Goal: Information Seeking & Learning: Learn about a topic

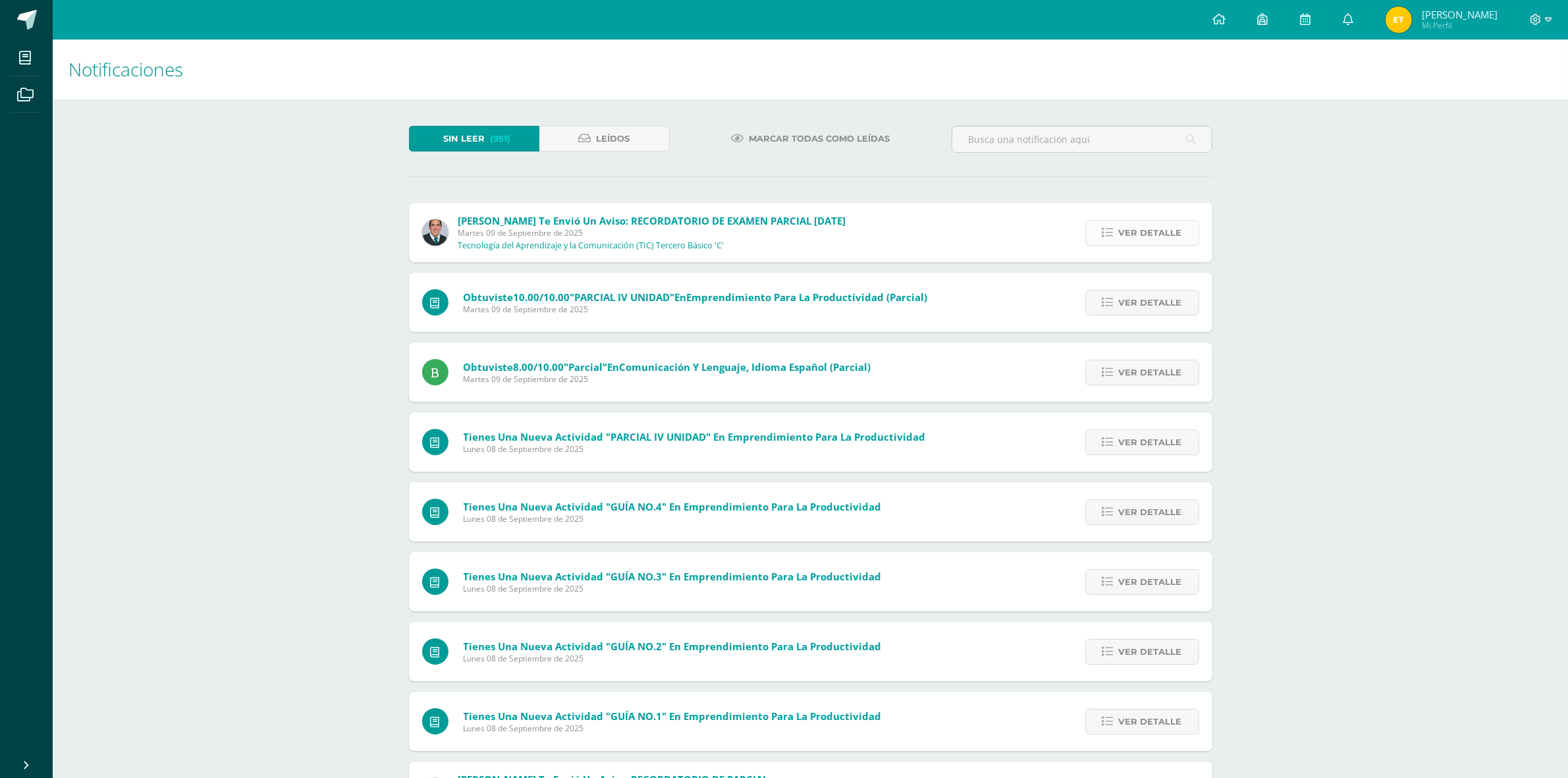
click at [1117, 240] on link "Ver detalle" at bounding box center [1143, 232] width 114 height 25
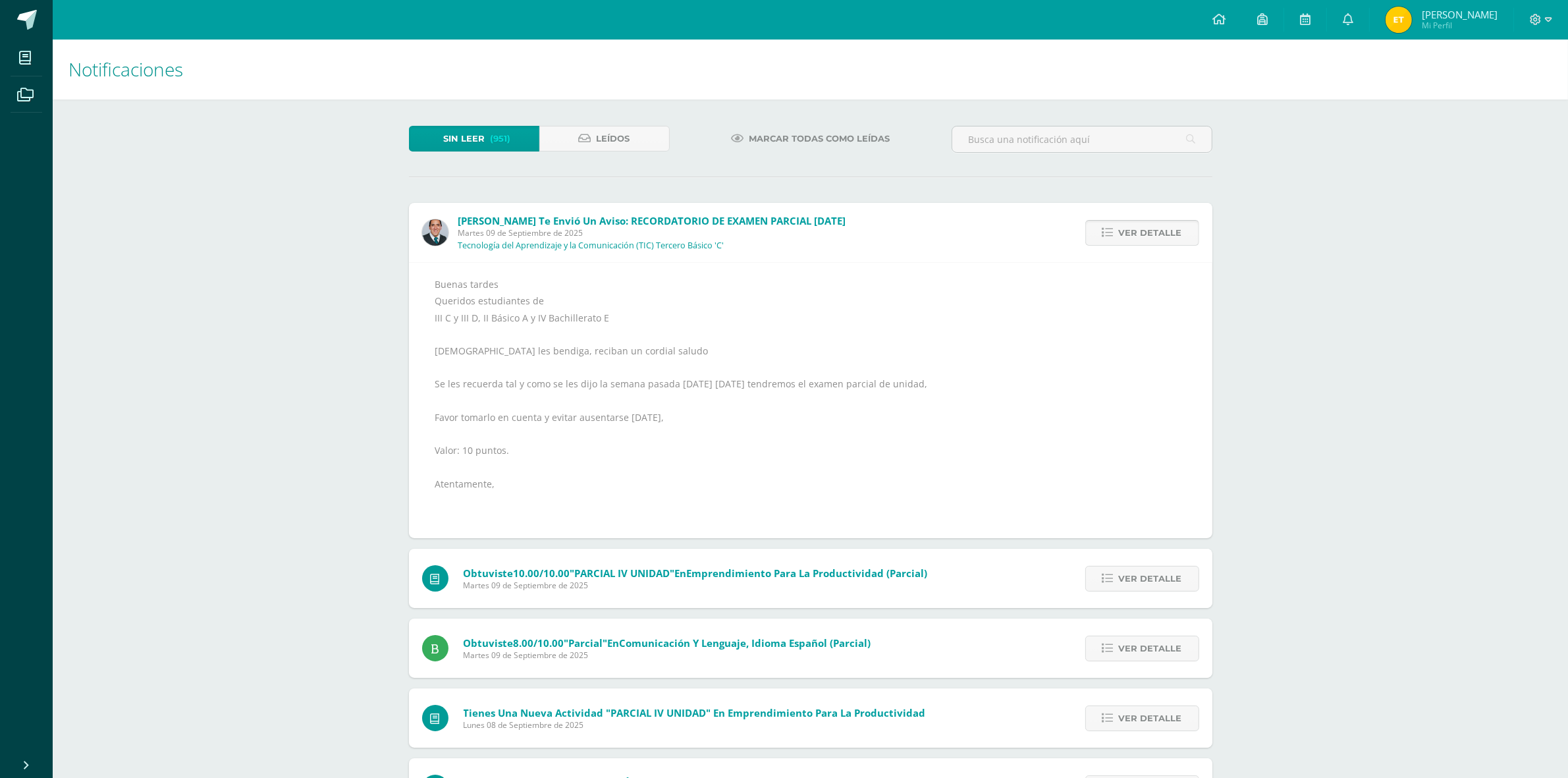
click at [1117, 240] on link "Ver detalle" at bounding box center [1143, 232] width 114 height 25
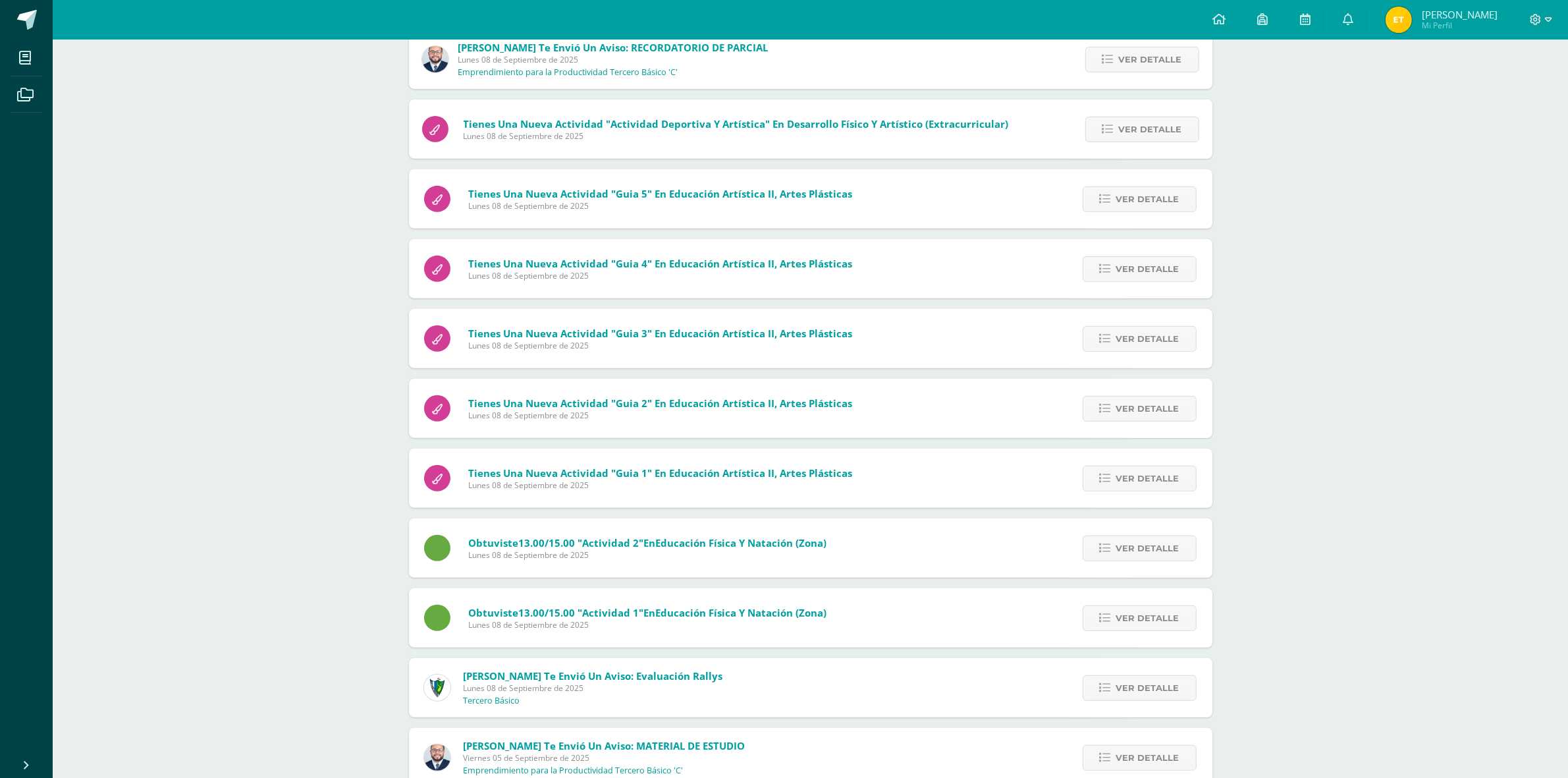
scroll to position [789, 0]
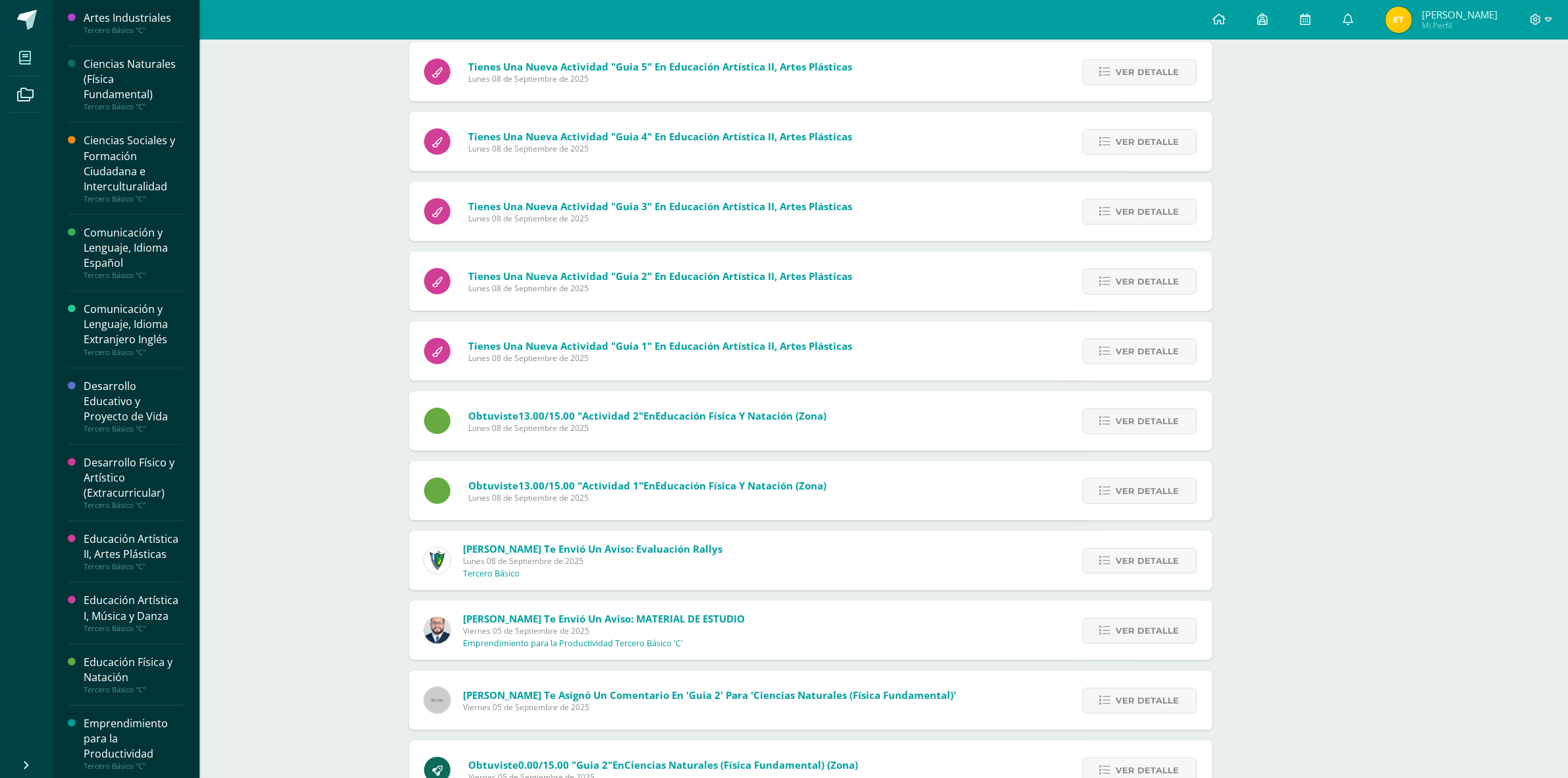
click at [30, 52] on icon at bounding box center [25, 58] width 12 height 13
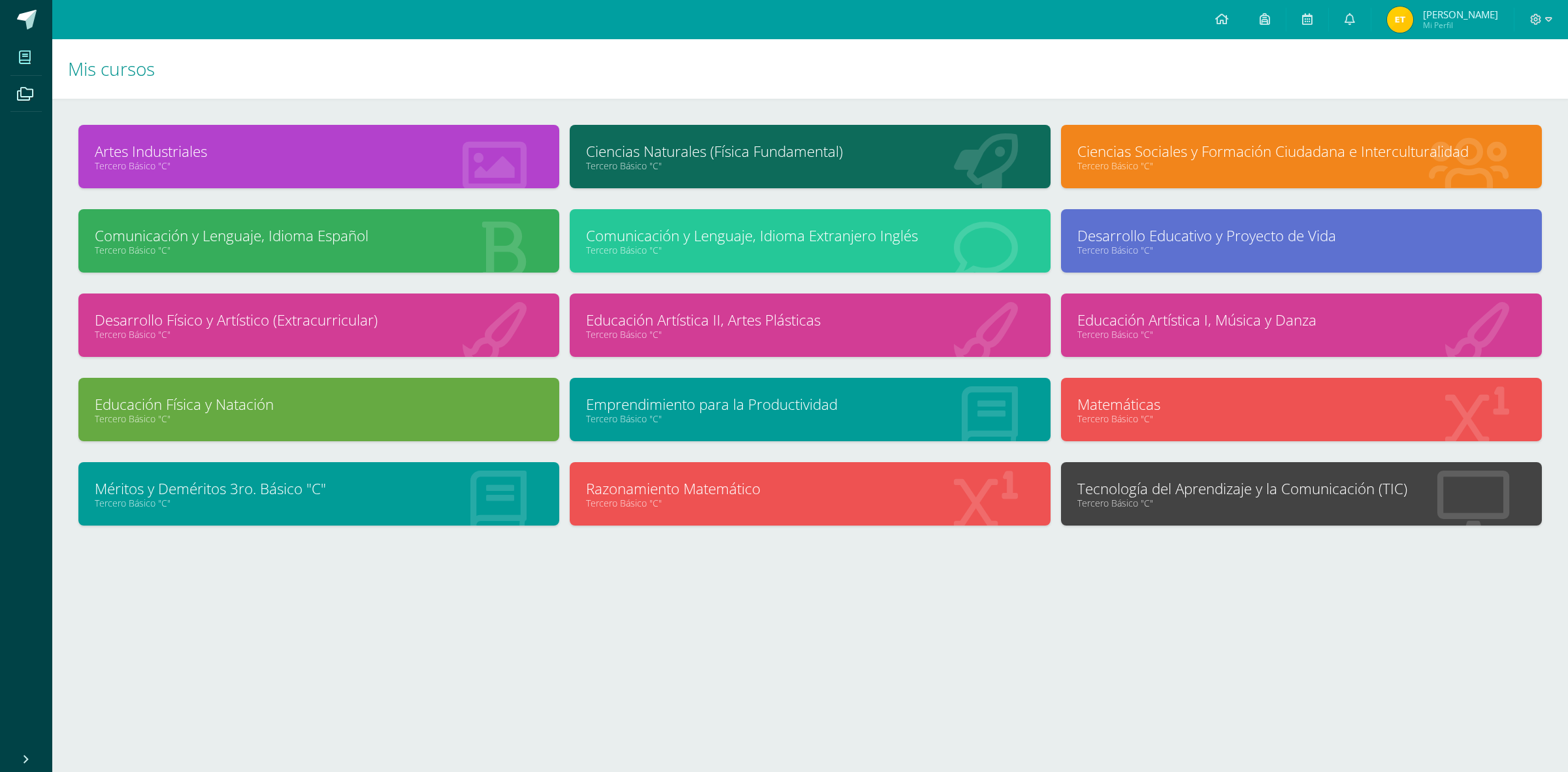
click at [1305, 478] on link "Tecnología del Aprendizaje y la Comunicación (TIC)" at bounding box center [1301, 489] width 448 height 20
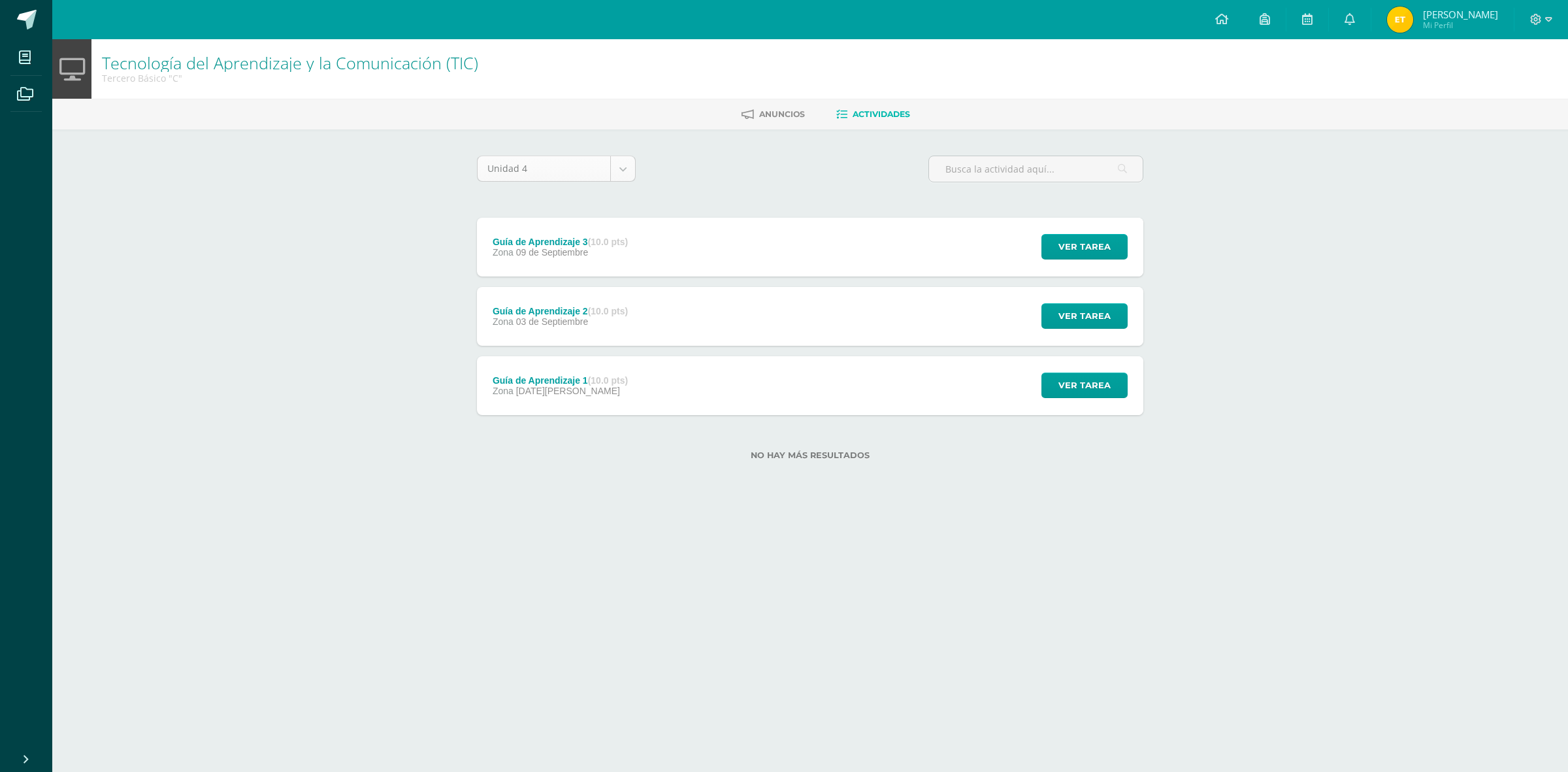
click at [577, 167] on body "Mis cursos Archivos Cerrar panel Artes Industriales Tercero Básico "C" Ciencias…" at bounding box center [784, 251] width 1568 height 502
click at [733, 76] on body "Mis cursos Archivos Cerrar panel Artes Industriales Tercero Básico "C" Ciencias…" at bounding box center [784, 251] width 1568 height 502
click at [1058, 161] on input "text" at bounding box center [1036, 168] width 214 height 25
type input "parcial"
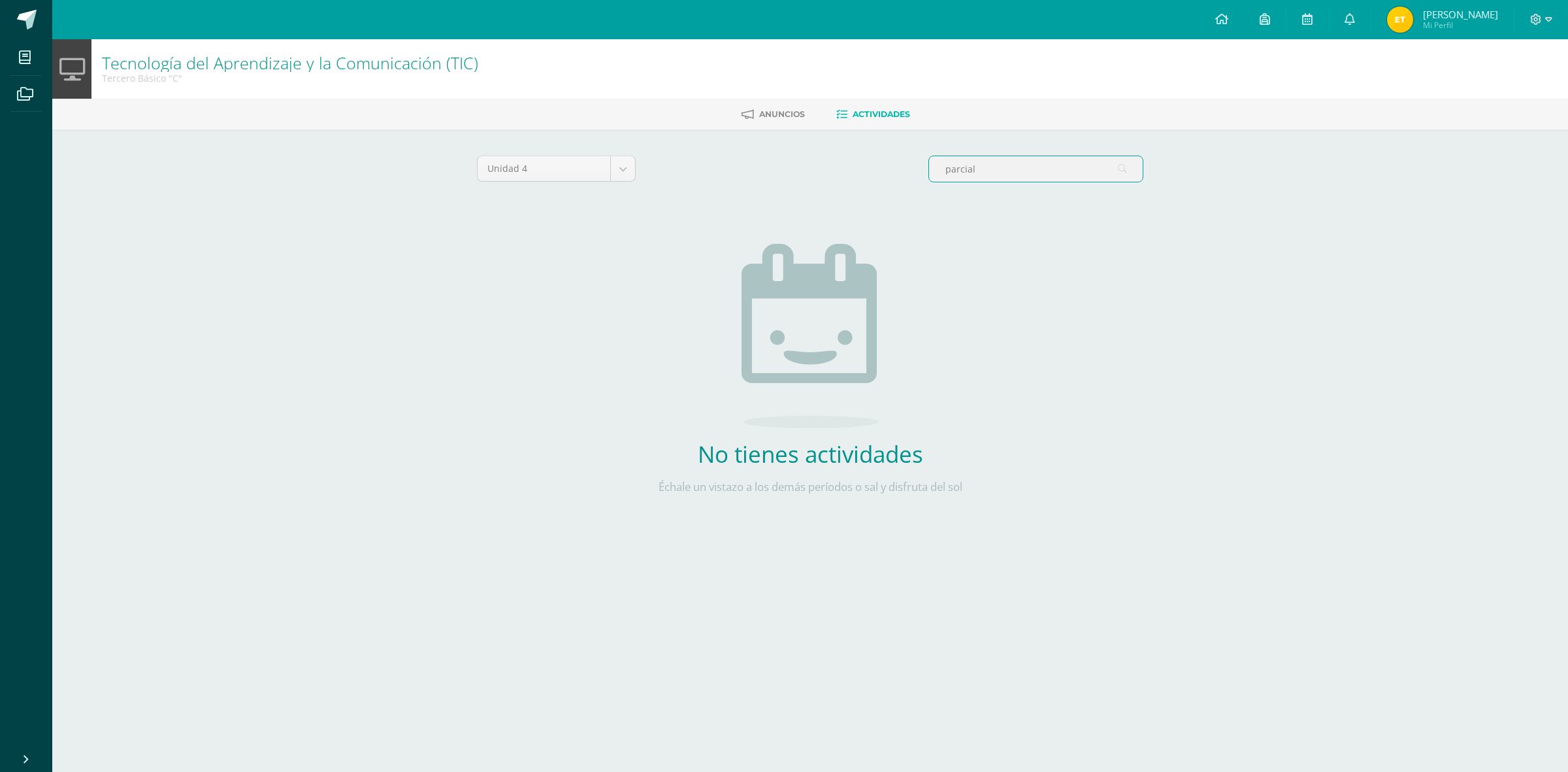
click at [633, 168] on body "Mis cursos Archivos Cerrar panel Artes Industriales Tercero Básico "C" Ciencias…" at bounding box center [784, 281] width 1568 height 562
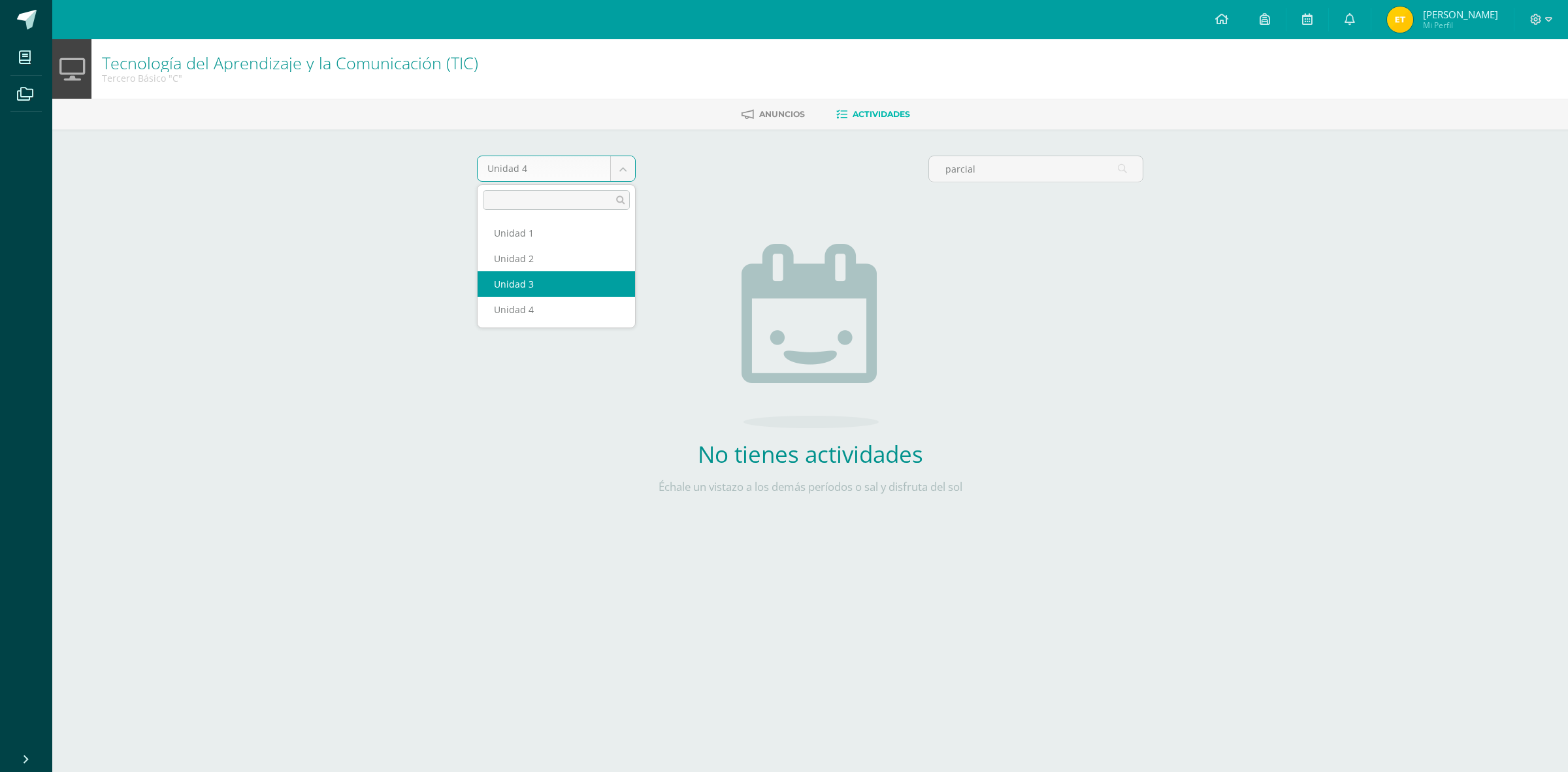
select select "Unidad 3"
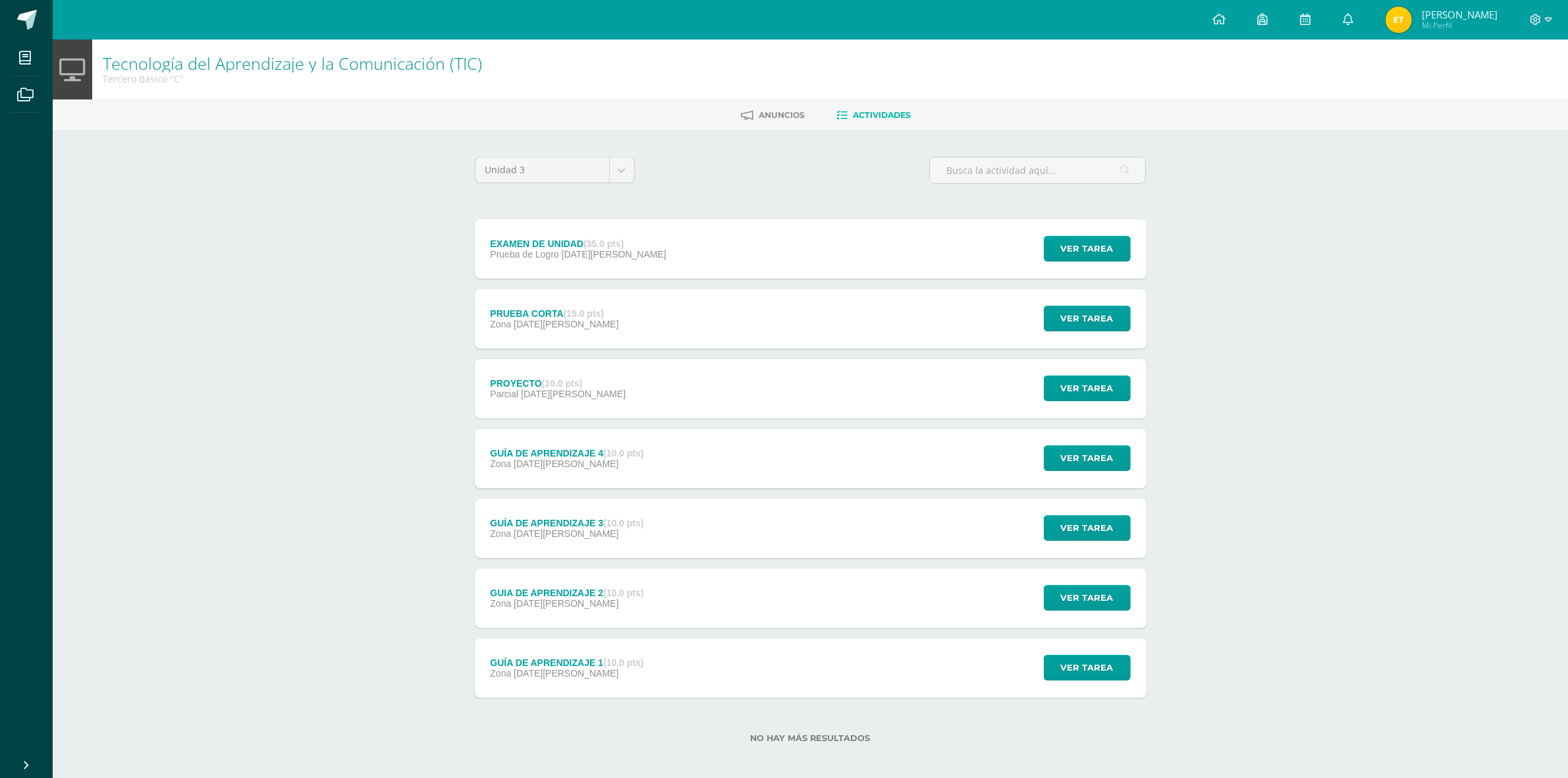
click at [617, 320] on div "PRUEBA CORTA (15.0 pts) Zona [DATE]" at bounding box center [555, 319] width 160 height 59
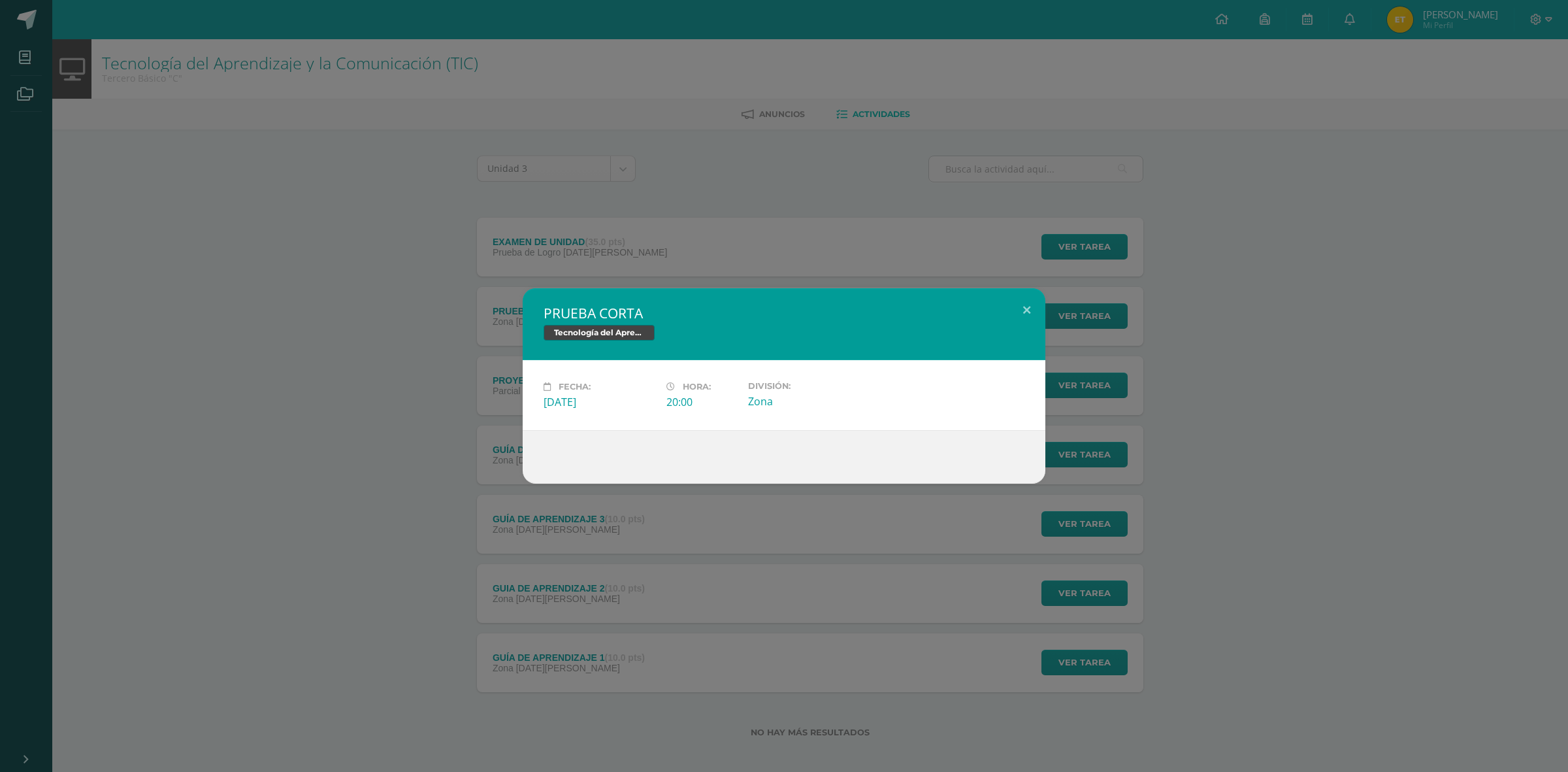
drag, startPoint x: 422, startPoint y: 457, endPoint x: 433, endPoint y: 457, distance: 11.0
click at [429, 457] on div "PRUEBA CORTA Tecnología del Aprendizaje y la Comunicación (TIC) Fecha: [DATE][P…" at bounding box center [784, 386] width 1558 height 195
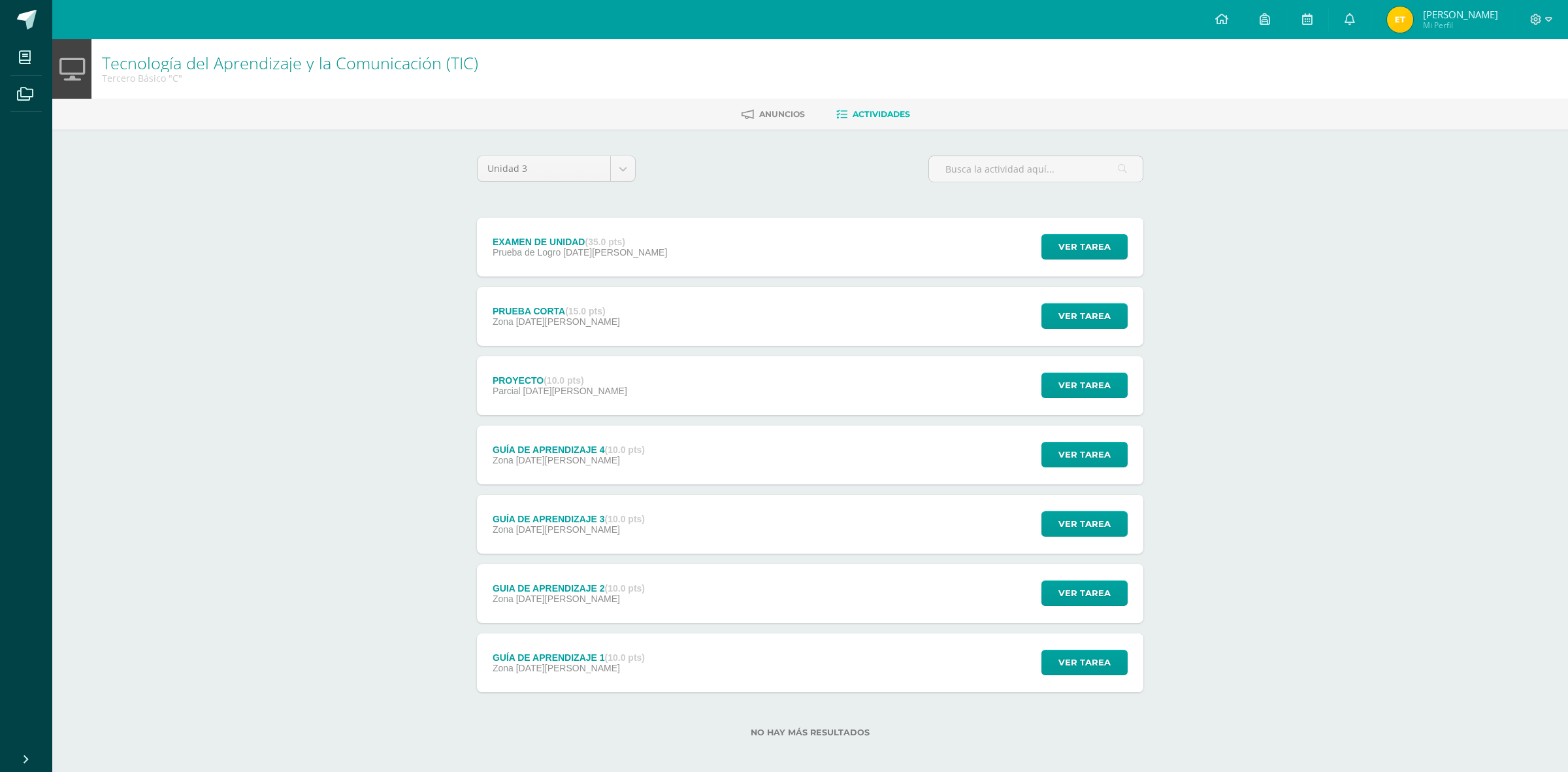
click at [627, 412] on div "Fecha: [DATE][PERSON_NAME]: 20:00 División: Zona" at bounding box center [784, 394] width 470 height 63
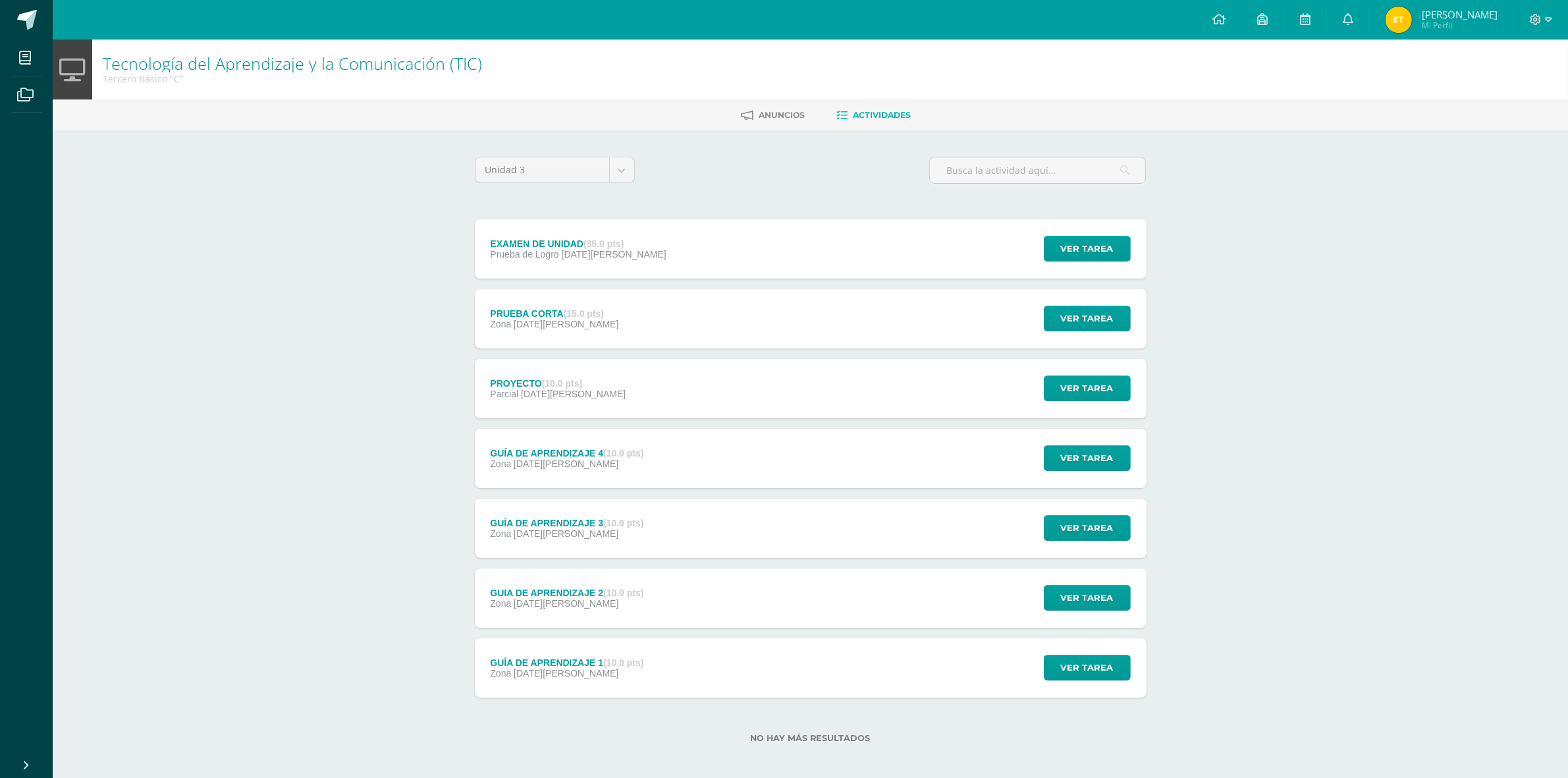
click at [634, 395] on div "PROYECTO (10.0 pts) Parcial [DATE][PERSON_NAME] Ver tarea PROYECTO Tecnología d…" at bounding box center [811, 389] width 672 height 59
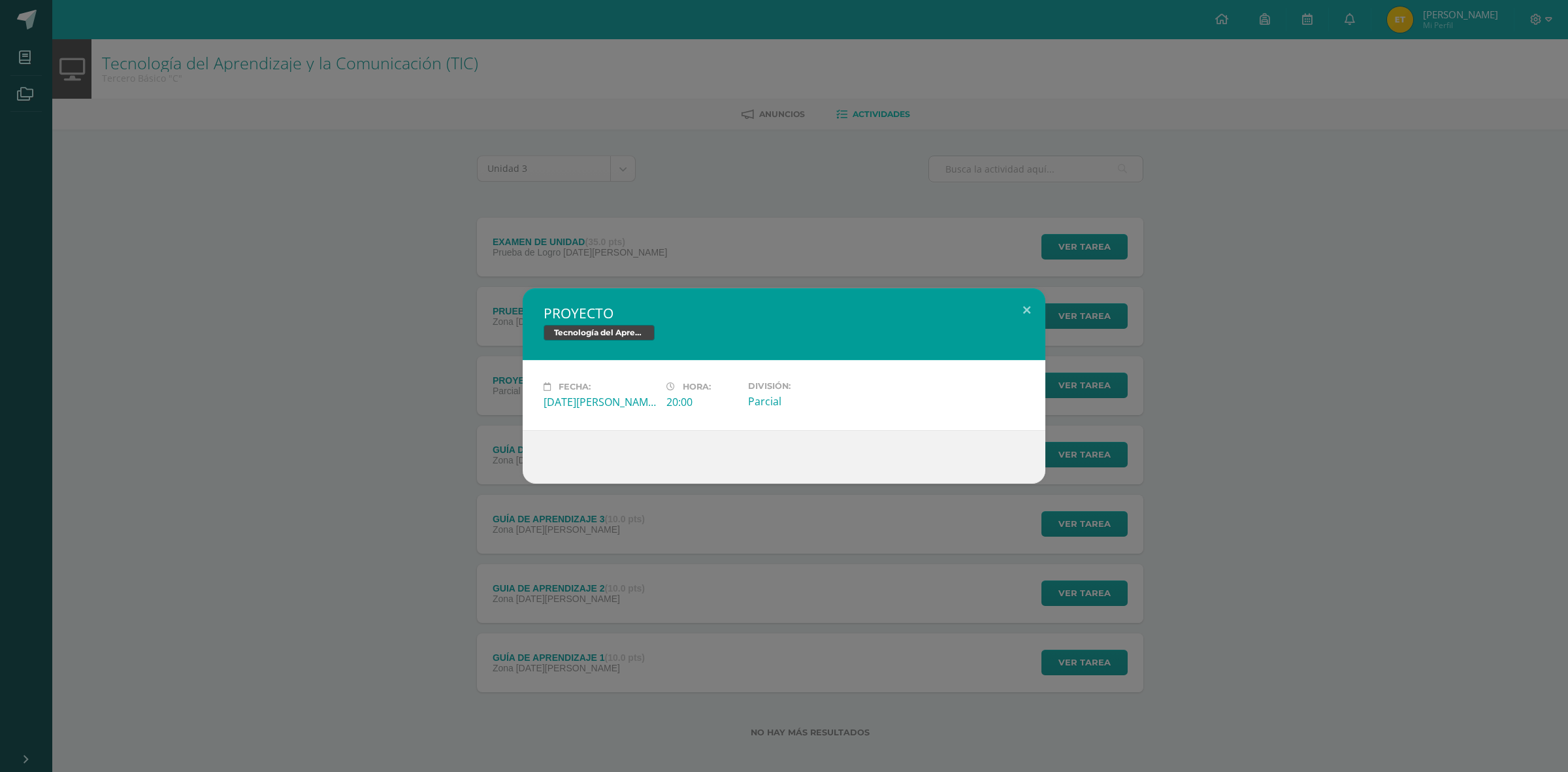
click at [396, 428] on div "PROYECTO Tecnología del Aprendizaje y la Comunicación (TIC) Fecha: [DATE][PERSO…" at bounding box center [784, 386] width 1558 height 195
